Goal: Book appointment/travel/reservation

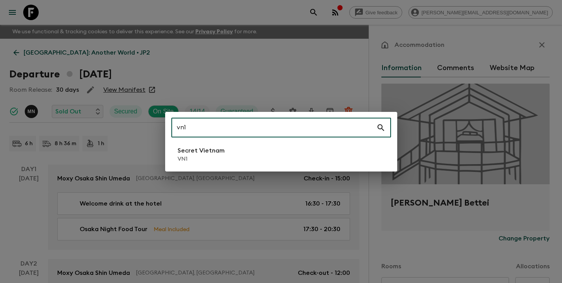
type input "vn1"
click at [230, 159] on li "Secret Vietnam VN1" at bounding box center [281, 154] width 220 height 22
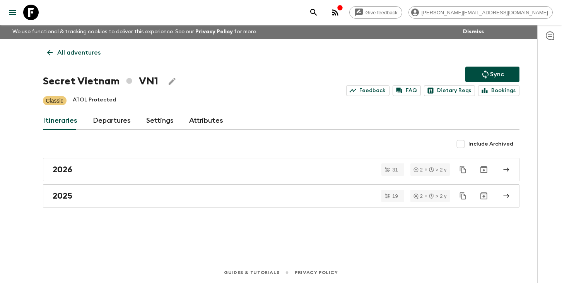
click at [106, 124] on link "Departures" at bounding box center [112, 120] width 38 height 19
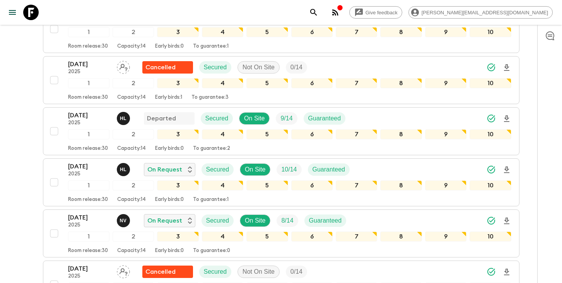
scroll to position [340, 0]
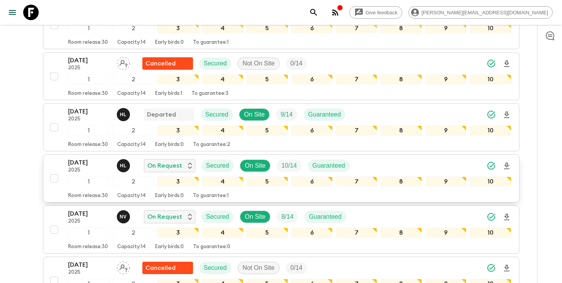
click at [78, 166] on p "[DATE]" at bounding box center [89, 162] width 43 height 9
